Goal: Transaction & Acquisition: Purchase product/service

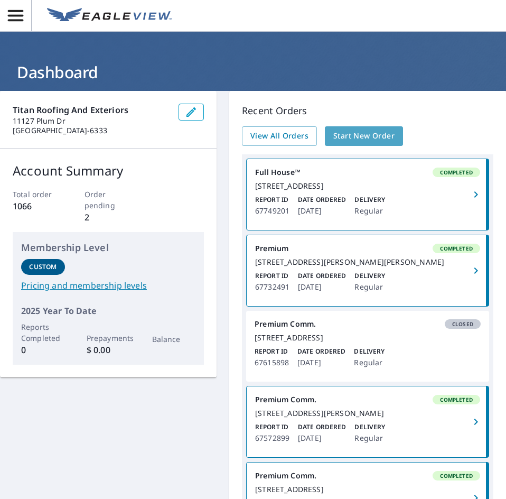
click at [337, 136] on span "Start New Order" at bounding box center [363, 135] width 61 height 13
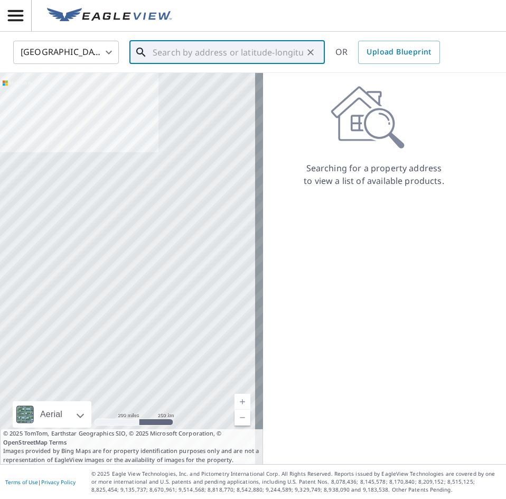
click at [187, 44] on input "text" at bounding box center [228, 53] width 151 height 30
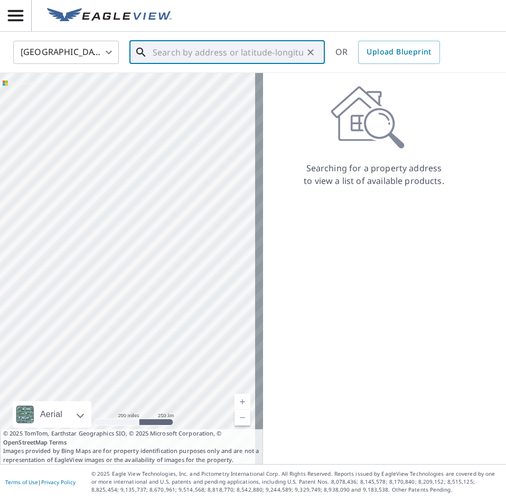
click at [196, 49] on input "text" at bounding box center [228, 53] width 151 height 30
paste input "[STREET_ADDRESS]"
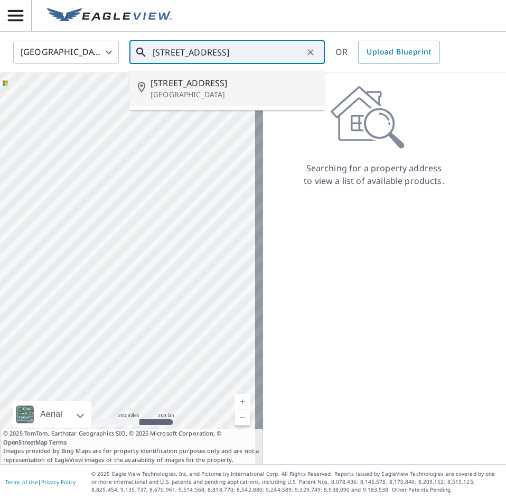
click at [210, 87] on span "[STREET_ADDRESS]" at bounding box center [234, 83] width 166 height 13
type input "[STREET_ADDRESS][PERSON_NAME]"
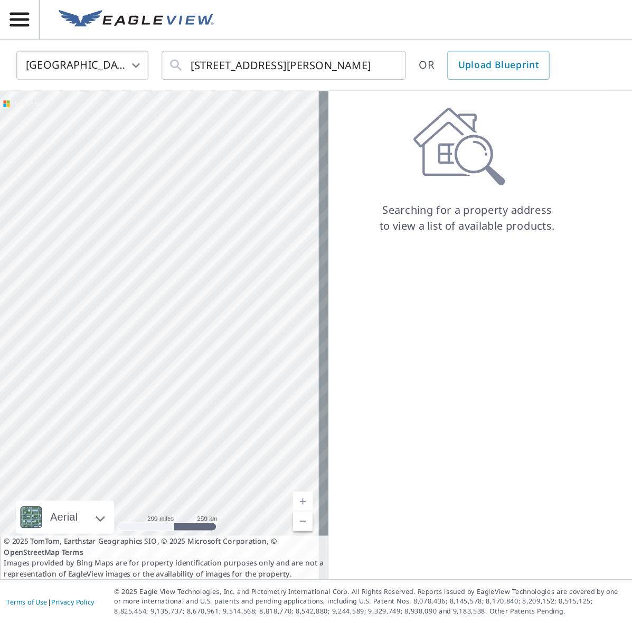
scroll to position [0, 0]
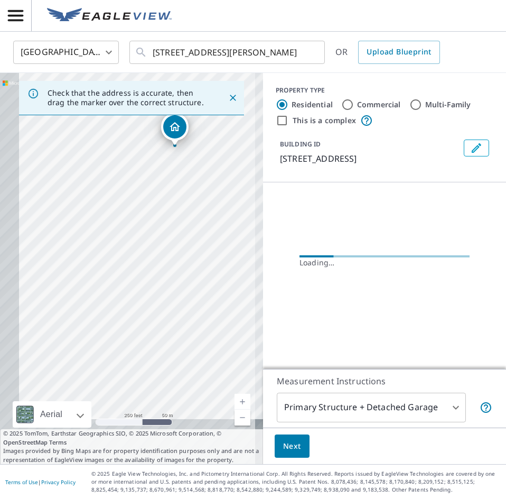
drag, startPoint x: 144, startPoint y: 362, endPoint x: 192, endPoint y: 236, distance: 135.3
click at [192, 236] on div "[STREET_ADDRESS][PERSON_NAME]" at bounding box center [131, 268] width 263 height 391
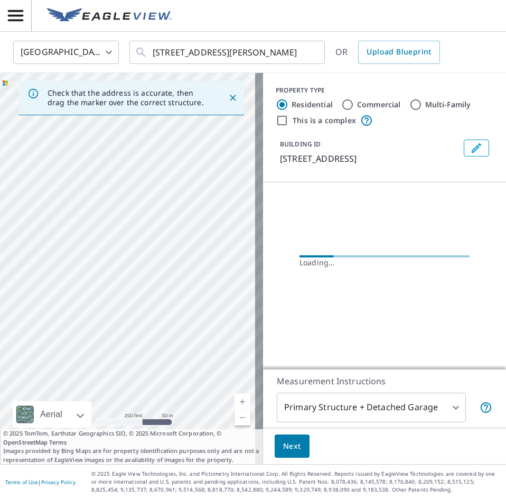
drag, startPoint x: 155, startPoint y: 329, endPoint x: 110, endPoint y: 259, distance: 82.2
click at [110, 259] on div "[STREET_ADDRESS][PERSON_NAME]" at bounding box center [131, 268] width 263 height 391
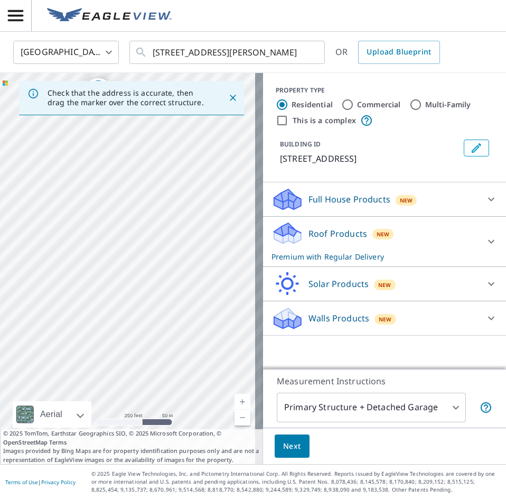
drag, startPoint x: 148, startPoint y: 348, endPoint x: 118, endPoint y: 192, distance: 158.6
click at [118, 192] on div "[STREET_ADDRESS][PERSON_NAME]" at bounding box center [131, 268] width 263 height 391
drag, startPoint x: 93, startPoint y: 359, endPoint x: 102, endPoint y: 262, distance: 97.1
click at [102, 262] on div "[STREET_ADDRESS][PERSON_NAME]" at bounding box center [131, 268] width 263 height 391
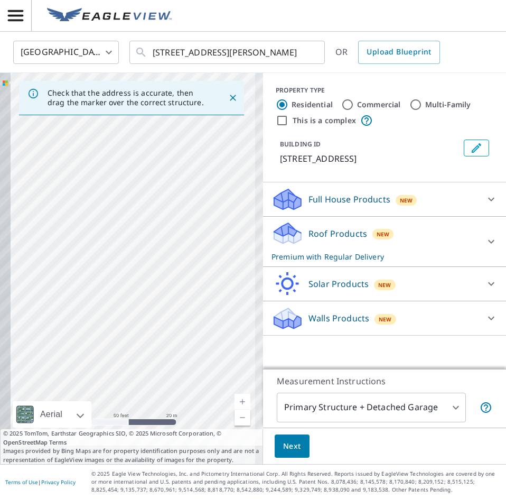
drag, startPoint x: 87, startPoint y: 316, endPoint x: 141, endPoint y: 287, distance: 61.2
click at [182, 211] on div "[STREET_ADDRESS][PERSON_NAME]" at bounding box center [131, 268] width 263 height 391
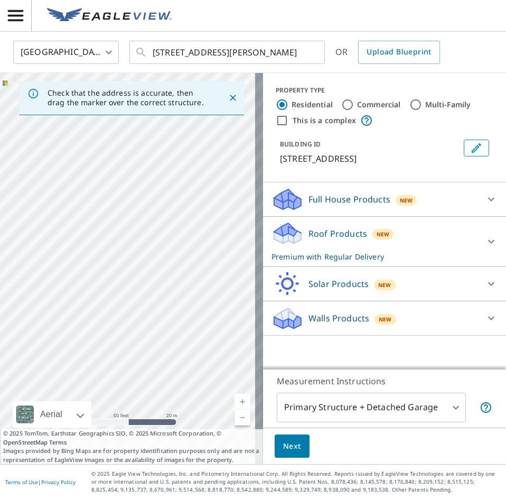
drag, startPoint x: 185, startPoint y: 230, endPoint x: 219, endPoint y: 178, distance: 62.7
click at [219, 178] on div "[STREET_ADDRESS][PERSON_NAME]" at bounding box center [131, 268] width 263 height 391
drag, startPoint x: 224, startPoint y: 319, endPoint x: 273, endPoint y: 317, distance: 49.1
click at [273, 317] on div "Check that the address is accurate, then drag the marker over the correct struc…" at bounding box center [253, 268] width 506 height 391
drag, startPoint x: 62, startPoint y: 235, endPoint x: 215, endPoint y: 371, distance: 205.4
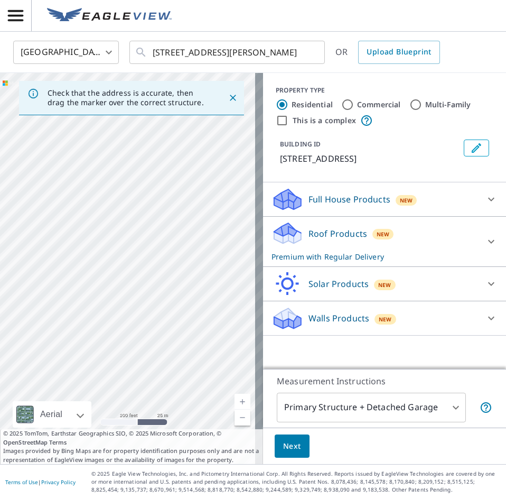
click at [215, 371] on div "[STREET_ADDRESS][PERSON_NAME]" at bounding box center [131, 268] width 263 height 391
drag, startPoint x: 228, startPoint y: 334, endPoint x: 67, endPoint y: 265, distance: 175.8
click at [67, 265] on div "[STREET_ADDRESS][PERSON_NAME]" at bounding box center [131, 268] width 263 height 391
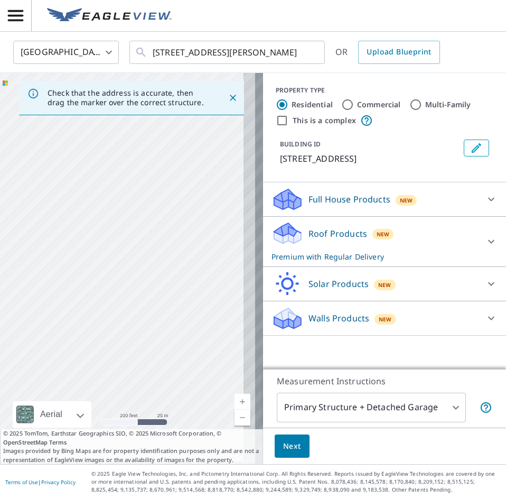
drag, startPoint x: 151, startPoint y: 247, endPoint x: 97, endPoint y: 328, distance: 97.6
click at [64, 368] on div "[STREET_ADDRESS][PERSON_NAME]" at bounding box center [131, 268] width 263 height 391
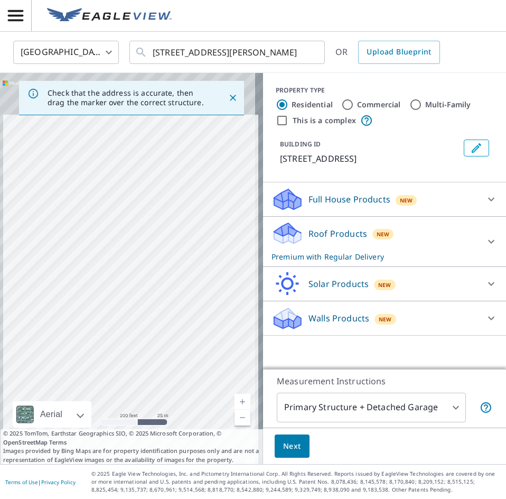
drag, startPoint x: 102, startPoint y: 306, endPoint x: 106, endPoint y: 405, distance: 98.8
click at [105, 409] on div "[STREET_ADDRESS][PERSON_NAME]" at bounding box center [131, 268] width 263 height 391
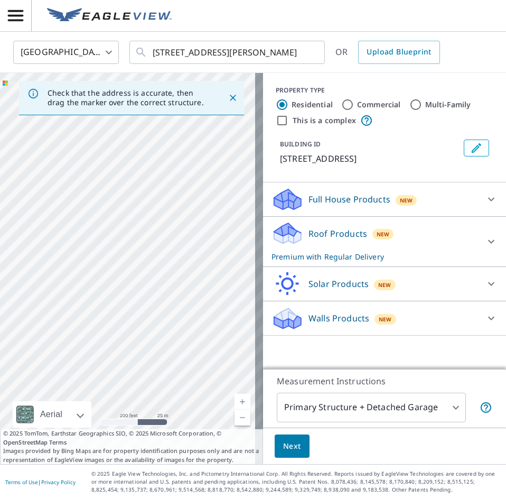
drag, startPoint x: 110, startPoint y: 289, endPoint x: 143, endPoint y: 248, distance: 52.3
click at [223, 211] on div "[STREET_ADDRESS][PERSON_NAME]" at bounding box center [131, 268] width 263 height 391
drag, startPoint x: 259, startPoint y: 253, endPoint x: 274, endPoint y: 246, distance: 17.0
click at [274, 246] on div "Check that the address is accurate, then drag the marker over the correct struc…" at bounding box center [253, 268] width 506 height 391
click at [173, 311] on div "[STREET_ADDRESS][PERSON_NAME]" at bounding box center [131, 268] width 263 height 391
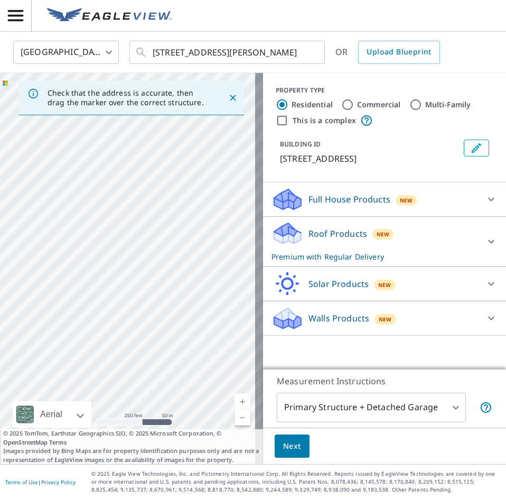
drag, startPoint x: 145, startPoint y: 344, endPoint x: 224, endPoint y: 300, distance: 90.6
click at [229, 306] on div "[STREET_ADDRESS][PERSON_NAME]" at bounding box center [131, 268] width 263 height 391
drag, startPoint x: 196, startPoint y: 238, endPoint x: 156, endPoint y: 309, distance: 81.1
click at [156, 309] on div "[STREET_ADDRESS][PERSON_NAME]" at bounding box center [131, 268] width 263 height 391
drag, startPoint x: 241, startPoint y: 148, endPoint x: 77, endPoint y: 341, distance: 253.0
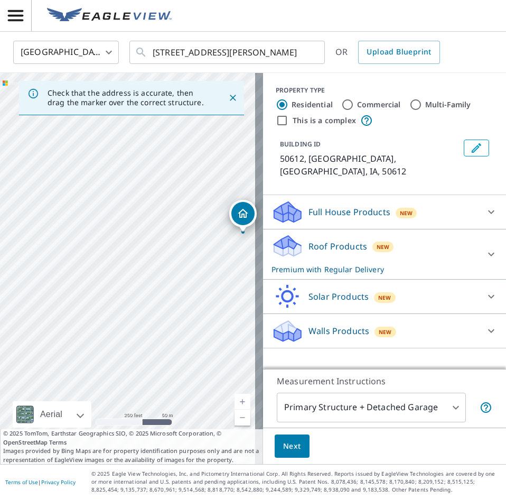
drag, startPoint x: 135, startPoint y: 302, endPoint x: 252, endPoint y: 245, distance: 130.4
click at [251, 263] on div "[GEOGRAPHIC_DATA]" at bounding box center [131, 268] width 263 height 391
drag, startPoint x: 223, startPoint y: 236, endPoint x: 139, endPoint y: 272, distance: 91.1
click at [343, 205] on p "Full House Products" at bounding box center [350, 211] width 82 height 13
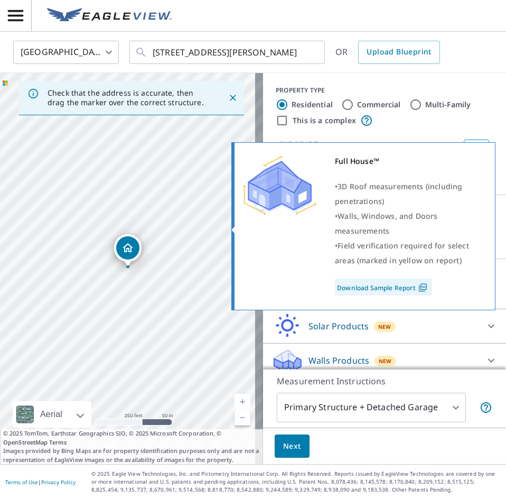
click at [285, 228] on div "Full House™ • 3D Roof measurements (including penetrations) • Walls, Windows, a…" at bounding box center [361, 225] width 239 height 142
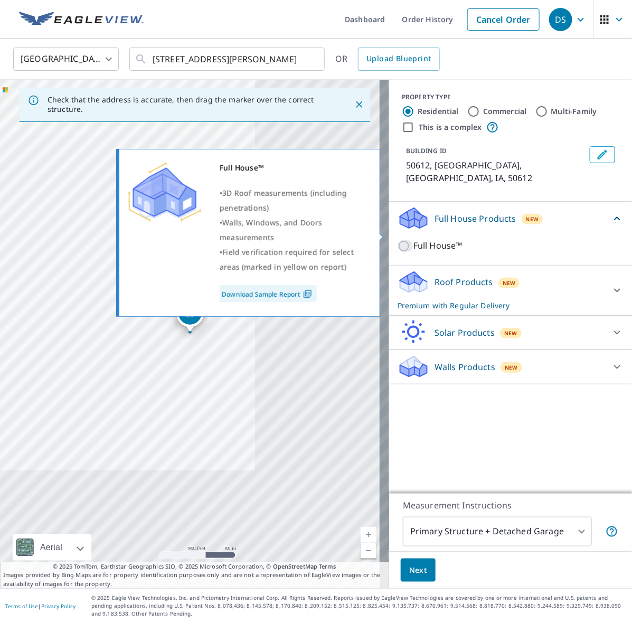
click at [398, 240] on input "Full House™" at bounding box center [406, 246] width 16 height 13
checkbox input "true"
checkbox input "false"
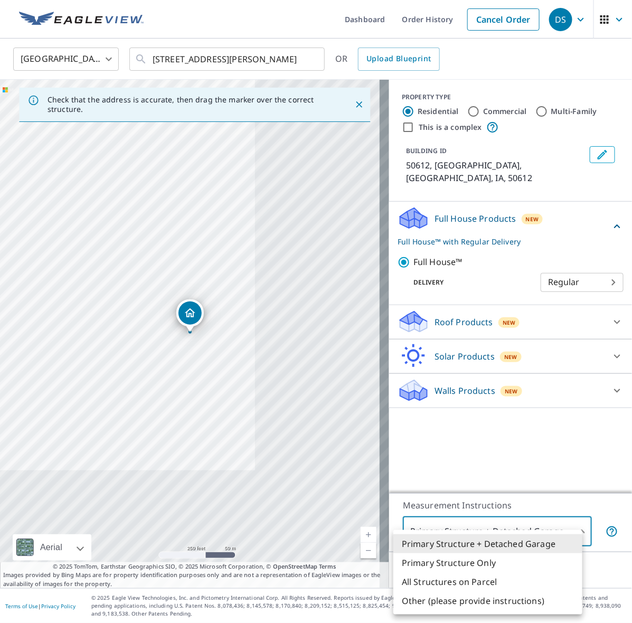
click at [506, 498] on body "DS DS Dashboard Order History Cancel Order DS [GEOGRAPHIC_DATA] [GEOGRAPHIC_DAT…" at bounding box center [316, 311] width 632 height 623
click at [506, 498] on li "Primary Structure Only" at bounding box center [488, 563] width 189 height 19
type input "2"
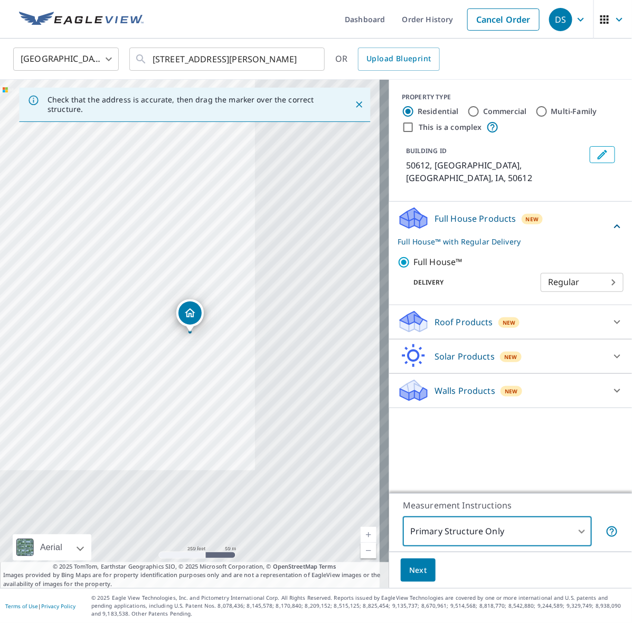
click at [414, 498] on span "Next" at bounding box center [418, 570] width 18 height 13
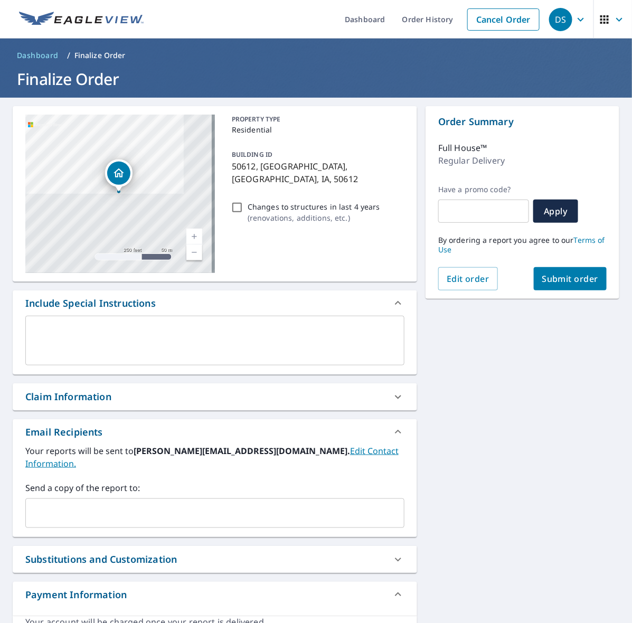
click at [506, 283] on span "Submit order" at bounding box center [571, 279] width 57 height 12
checkbox input "true"
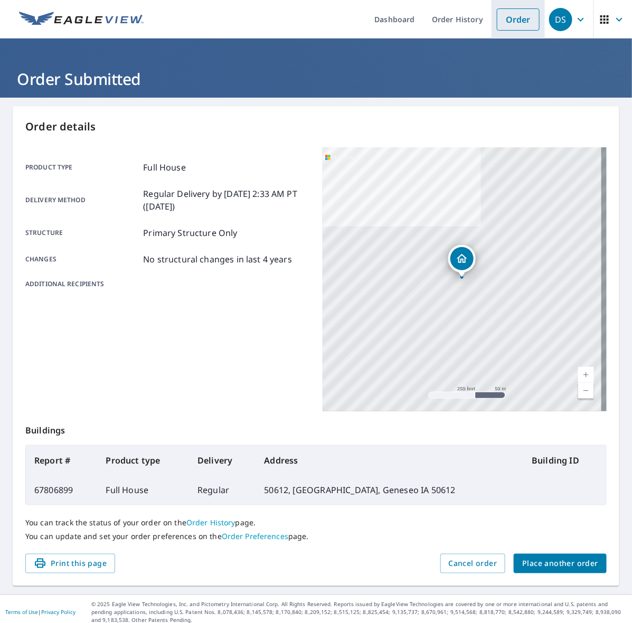
click at [503, 20] on link "Order" at bounding box center [518, 19] width 43 height 22
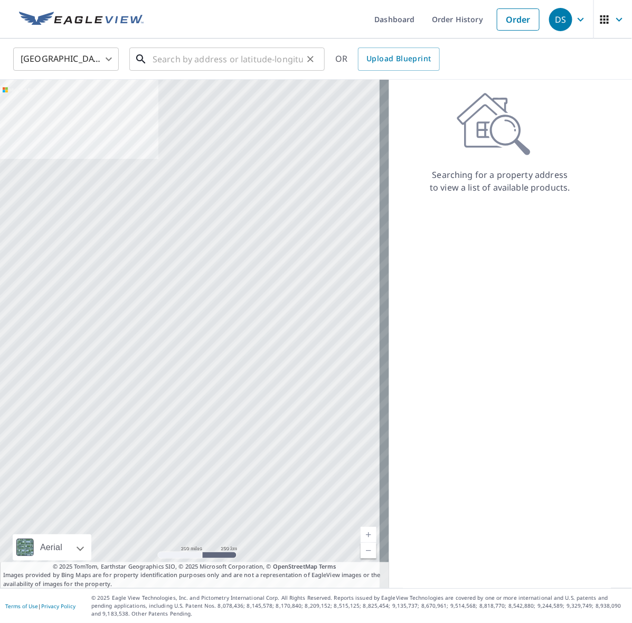
click at [231, 67] on input "text" at bounding box center [228, 59] width 151 height 30
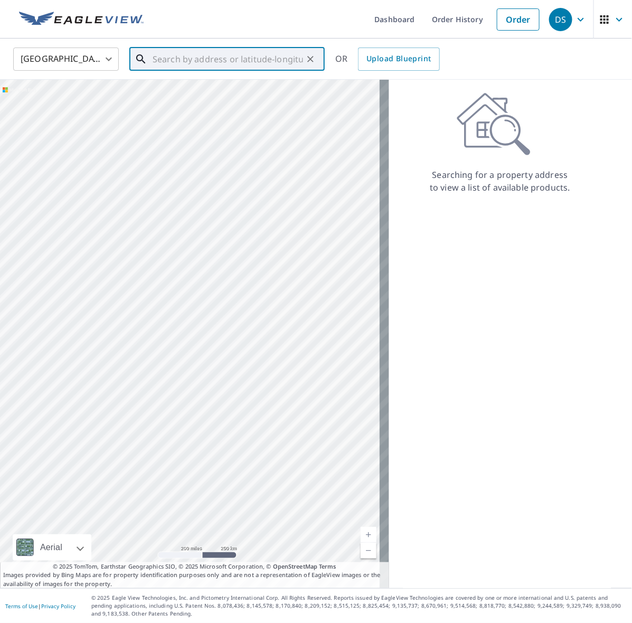
paste input "[STREET_ADDRESS]"
click at [193, 98] on p "[GEOGRAPHIC_DATA]" at bounding box center [234, 101] width 166 height 11
type input "[STREET_ADDRESS][PERSON_NAME]"
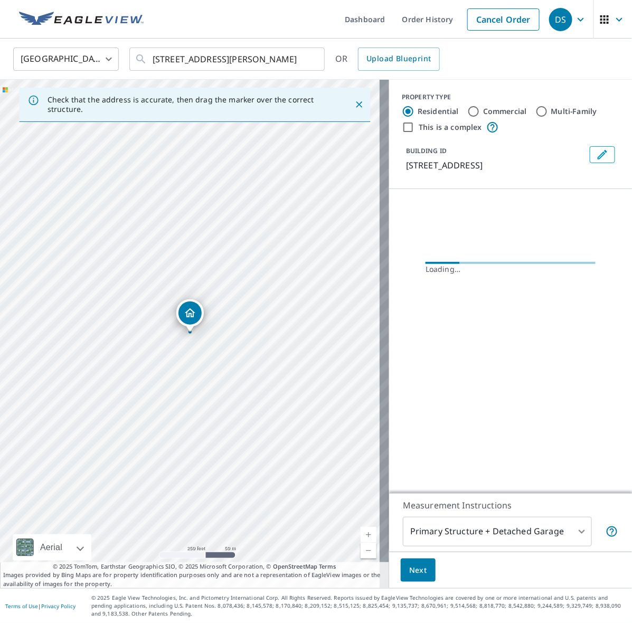
scroll to position [0, 0]
click at [170, 228] on body "DS DS Dashboard Order History Cancel Order DS [GEOGRAPHIC_DATA] [GEOGRAPHIC_DAT…" at bounding box center [316, 311] width 632 height 623
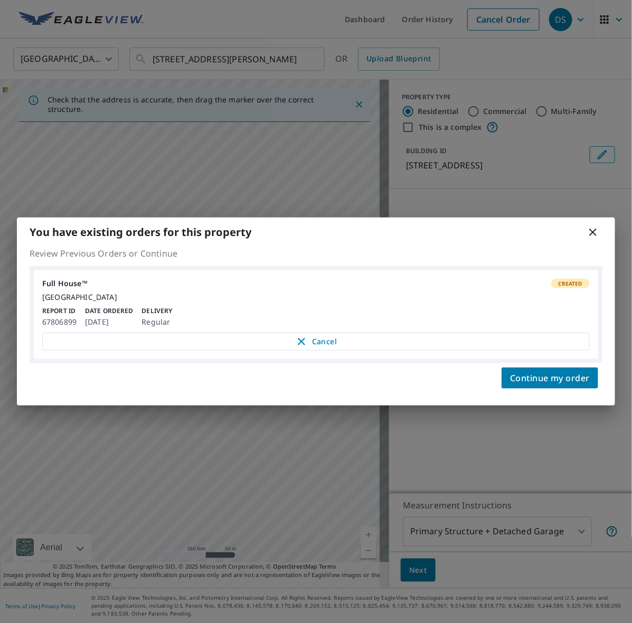
drag, startPoint x: 593, startPoint y: 228, endPoint x: 537, endPoint y: 250, distance: 60.2
click at [506, 229] on icon at bounding box center [593, 232] width 7 height 7
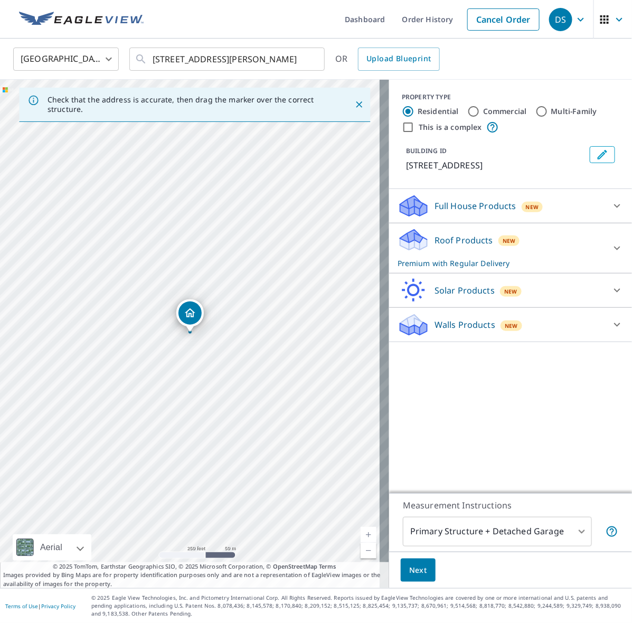
click at [203, 157] on div "[STREET_ADDRESS][PERSON_NAME]" at bounding box center [194, 334] width 389 height 509
drag, startPoint x: 191, startPoint y: 312, endPoint x: 170, endPoint y: 501, distance: 190.4
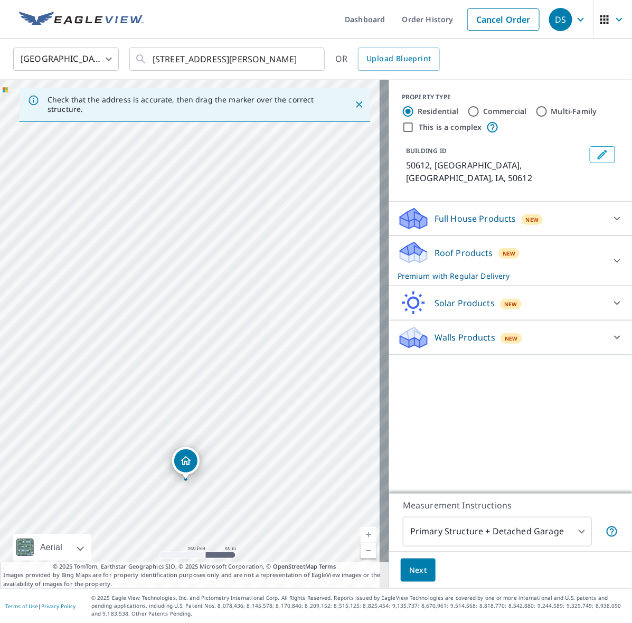
drag, startPoint x: 188, startPoint y: 314, endPoint x: 184, endPoint y: 459, distance: 144.3
click at [457, 212] on p "Full House Products" at bounding box center [476, 218] width 82 height 13
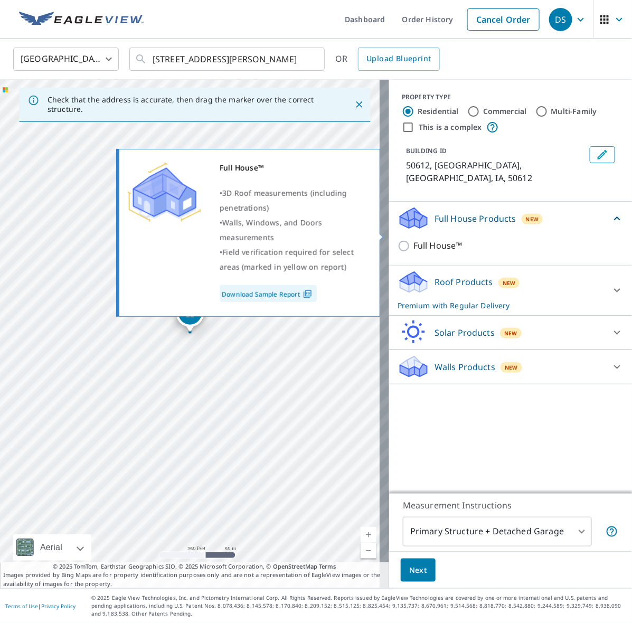
click at [398, 240] on input "Full House™" at bounding box center [406, 246] width 16 height 13
checkbox input "true"
checkbox input "false"
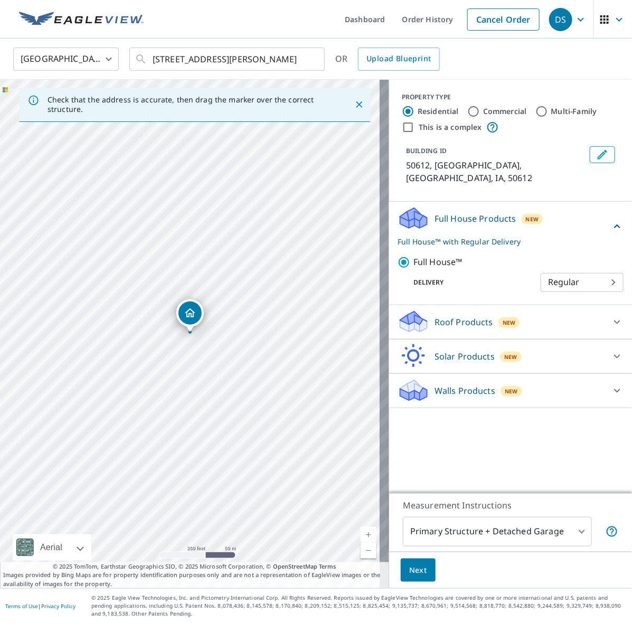
click at [409, 498] on span "Next" at bounding box center [418, 570] width 18 height 13
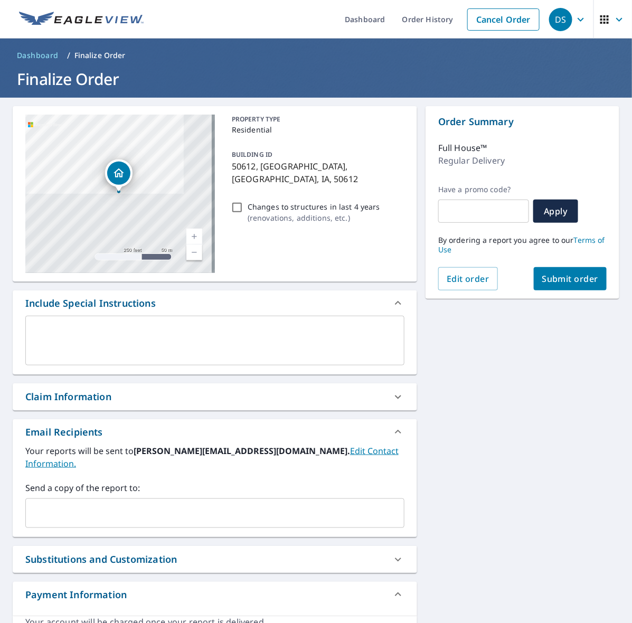
click at [506, 280] on span "Submit order" at bounding box center [571, 279] width 57 height 12
checkbox input "true"
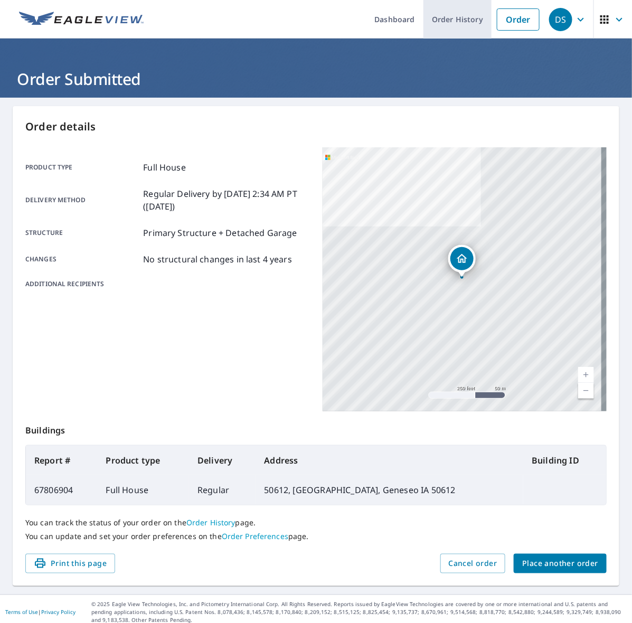
click at [431, 18] on link "Order History" at bounding box center [458, 19] width 68 height 39
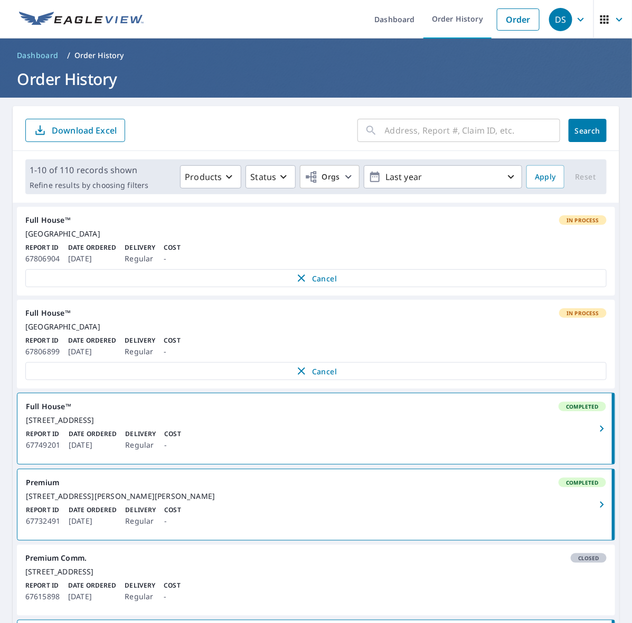
click at [506, 452] on div "Report ID 67749201 Date Ordered [DATE] Delivery Regular Cost -" at bounding box center [316, 440] width 581 height 22
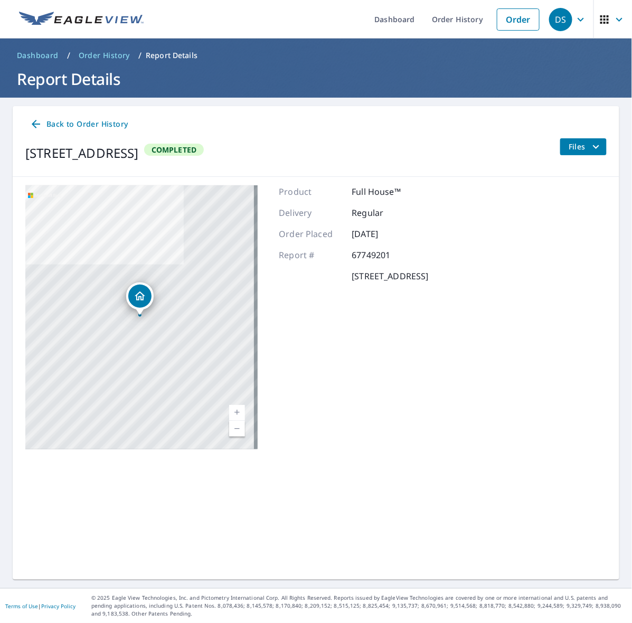
click at [506, 146] on icon "filesDropdownBtn-67749201" at bounding box center [596, 147] width 13 height 13
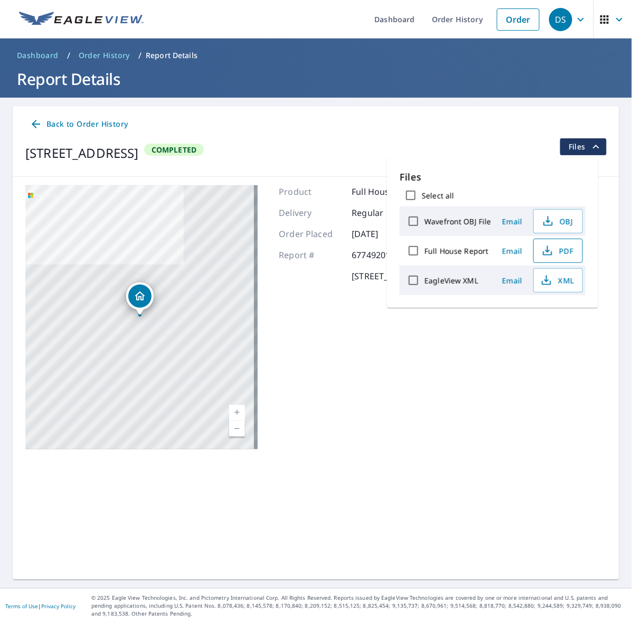
drag, startPoint x: 558, startPoint y: 256, endPoint x: 554, endPoint y: 251, distance: 6.4
click at [506, 252] on span "PDF" at bounding box center [557, 251] width 34 height 13
